Goal: Transaction & Acquisition: Purchase product/service

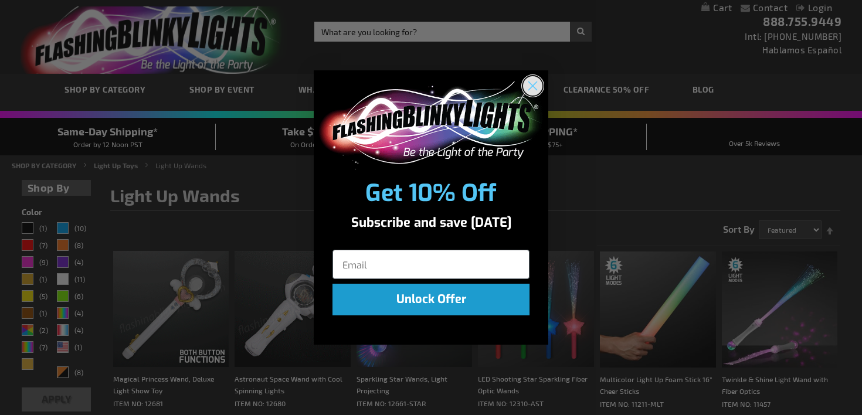
click at [535, 87] on circle "Close dialog" at bounding box center [532, 85] width 19 height 19
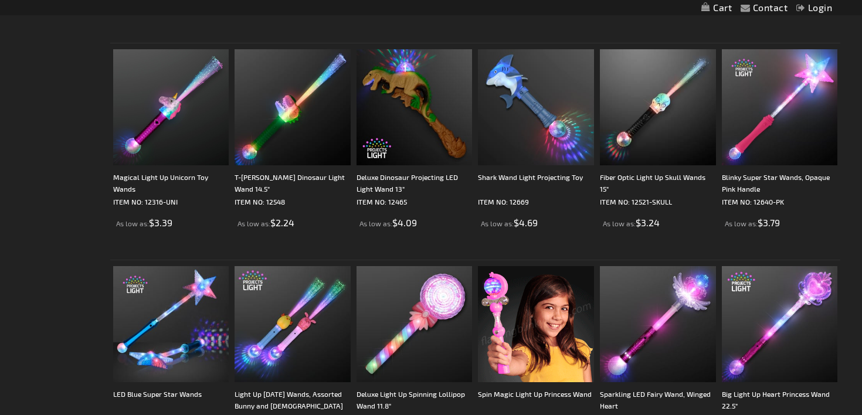
scroll to position [1282, 0]
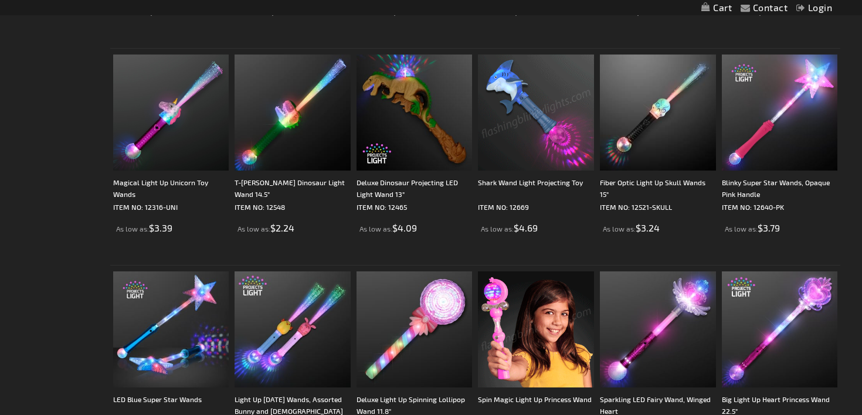
click at [539, 124] on img at bounding box center [536, 113] width 116 height 116
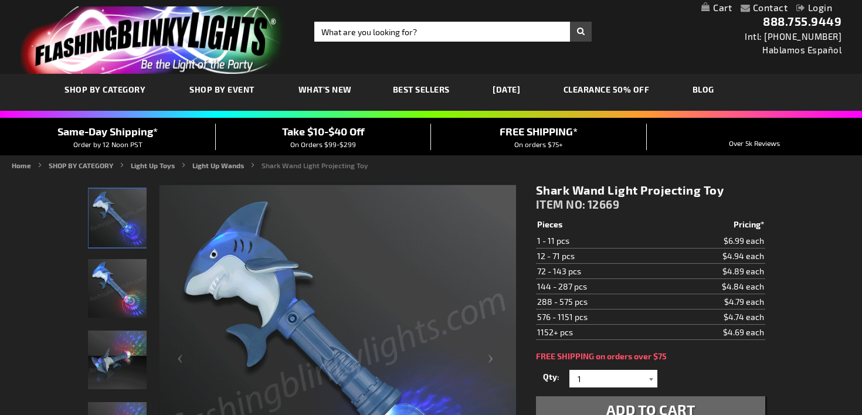
click at [648, 380] on div at bounding box center [652, 379] width 12 height 18
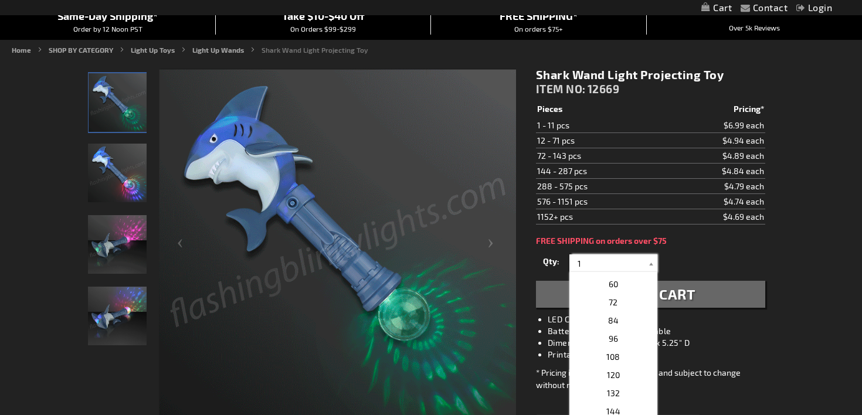
scroll to position [260, 0]
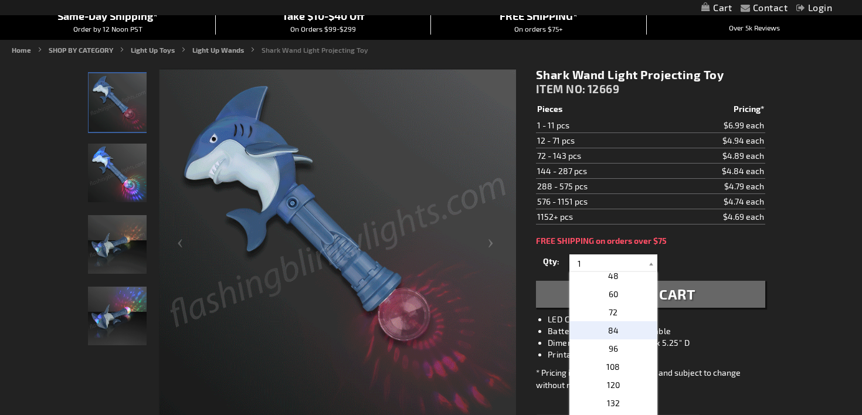
click at [621, 328] on p "84" at bounding box center [613, 330] width 88 height 18
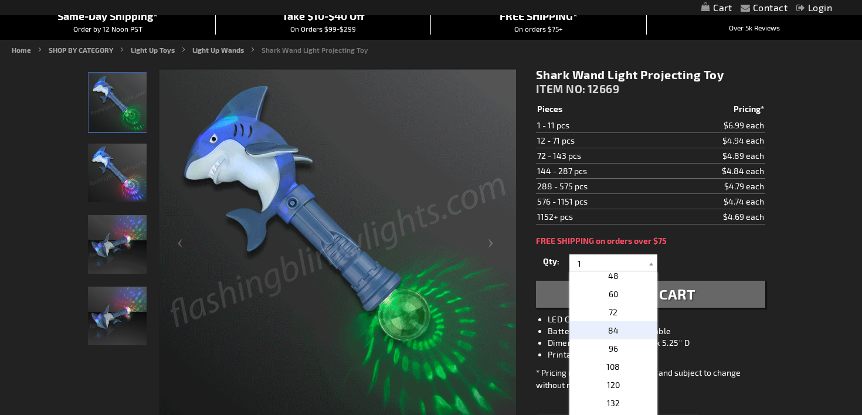
type input "84"
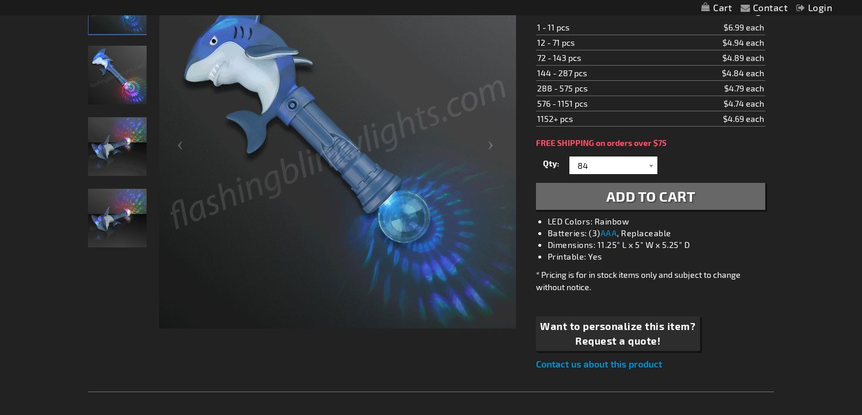
scroll to position [191, 0]
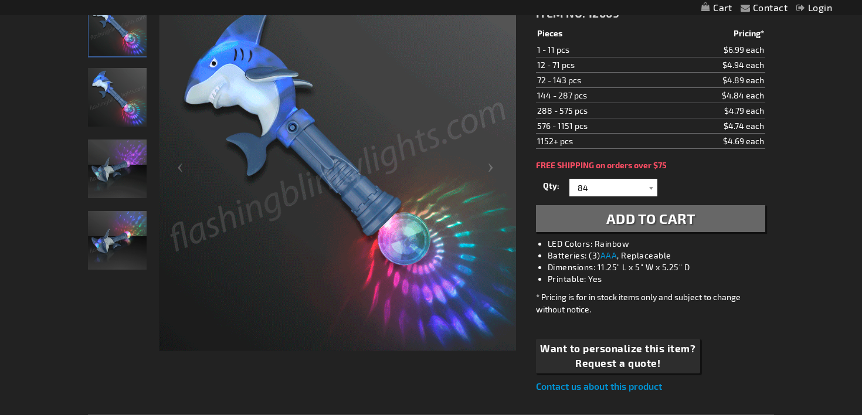
click at [673, 229] on button "Add to Cart" at bounding box center [650, 218] width 229 height 27
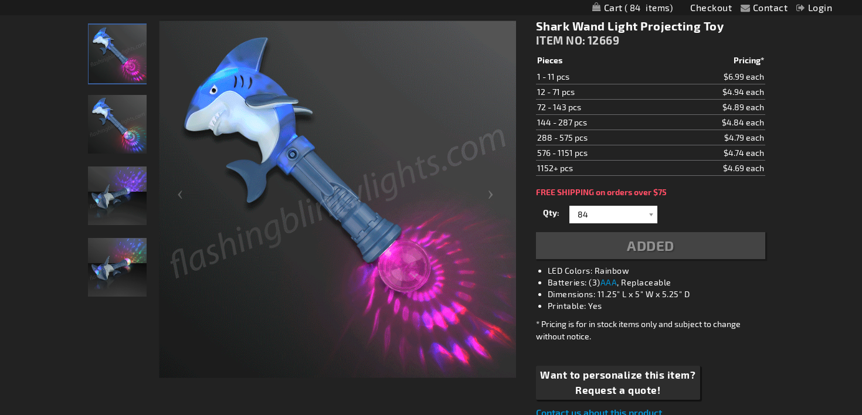
scroll to position [218, 0]
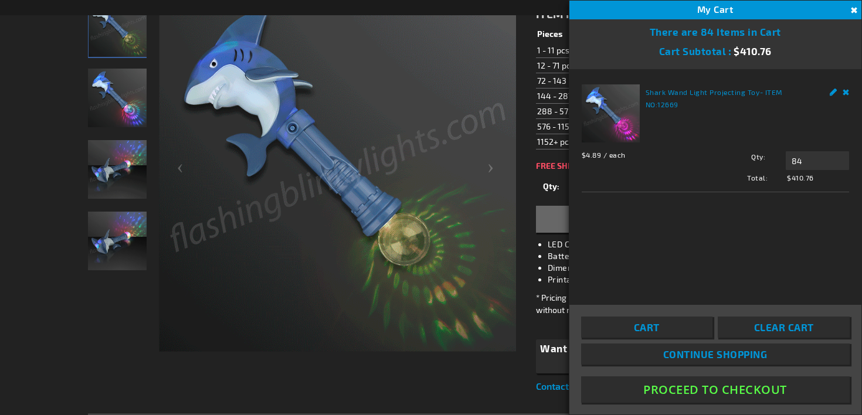
click at [853, 13] on button "Close" at bounding box center [852, 10] width 13 height 13
